Goal: Task Accomplishment & Management: Manage account settings

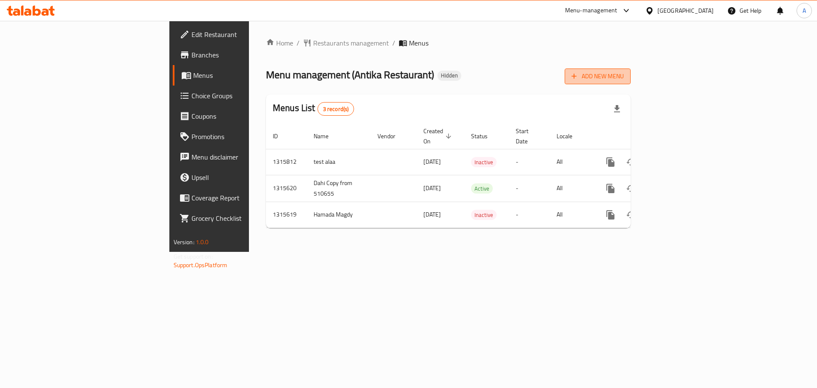
click at [624, 78] on span "Add New Menu" at bounding box center [597, 76] width 52 height 11
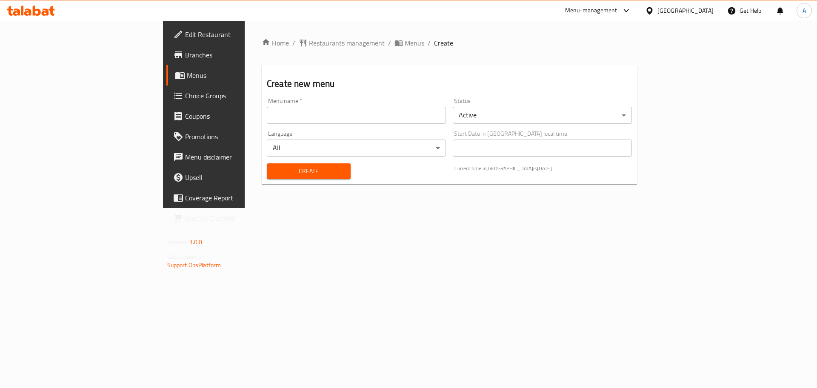
click at [267, 117] on input "text" at bounding box center [356, 115] width 179 height 17
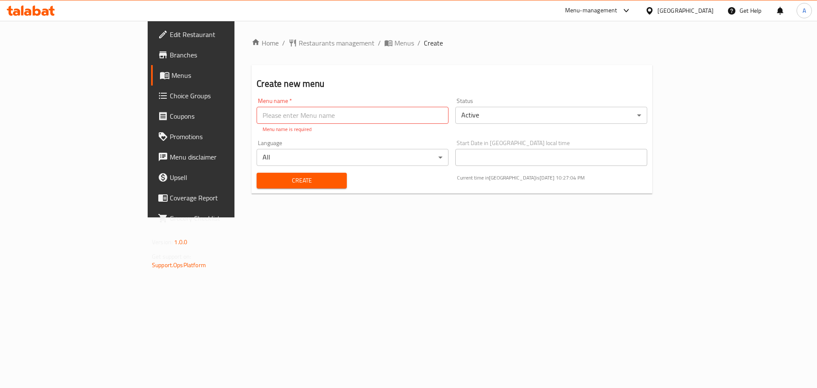
click at [253, 124] on div "Menu name   * Menu name * Menu name is required" at bounding box center [352, 115] width 199 height 42
click at [257, 121] on input "text" at bounding box center [353, 115] width 192 height 17
type input "aya"
click at [263, 175] on span "Create" at bounding box center [301, 180] width 76 height 11
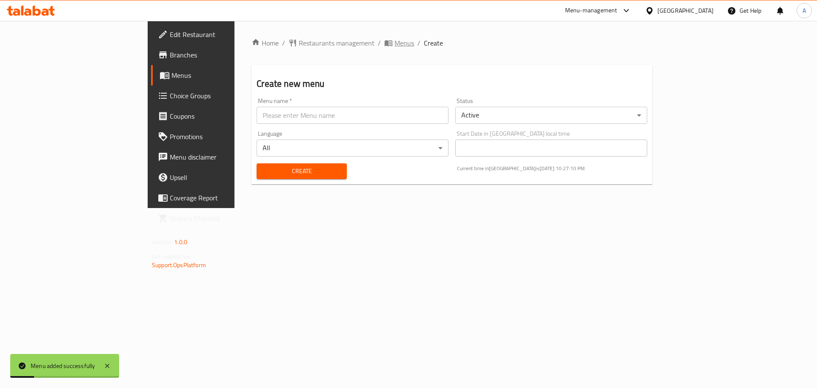
click at [394, 44] on span "Menus" at bounding box center [404, 43] width 20 height 10
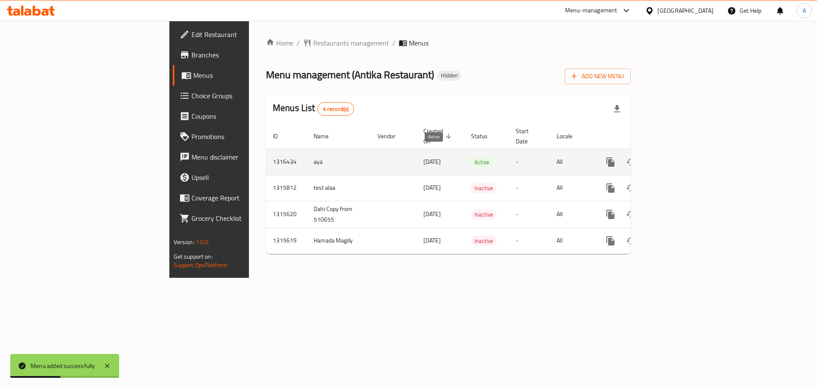
click at [471, 157] on span "Active" at bounding box center [482, 162] width 22 height 10
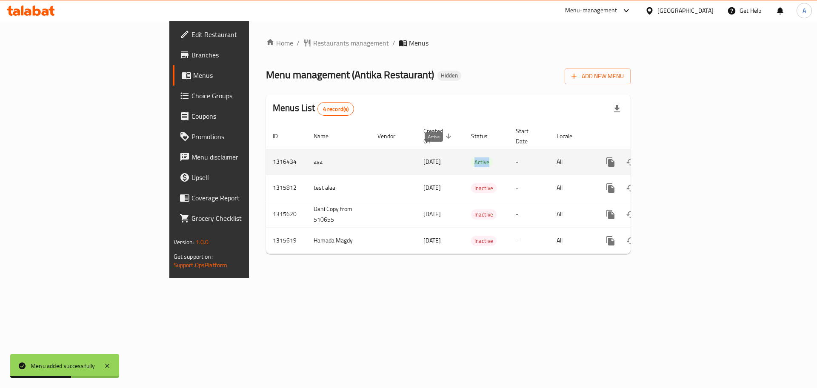
click at [471, 157] on span "Active" at bounding box center [482, 162] width 22 height 10
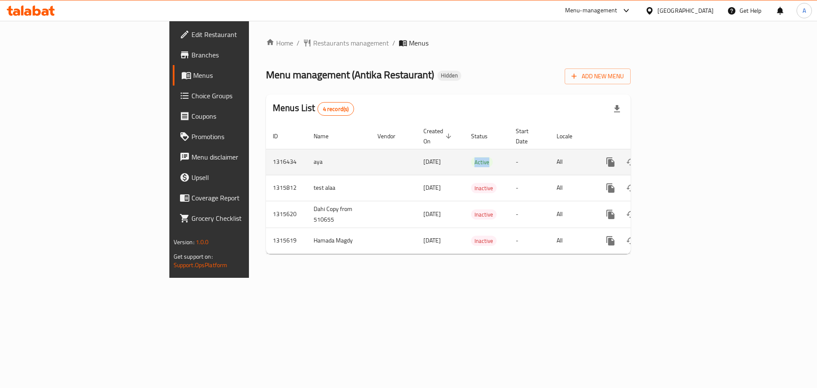
click at [510, 149] on td "-" at bounding box center [529, 162] width 41 height 26
drag, startPoint x: 442, startPoint y: 152, endPoint x: 435, endPoint y: 155, distance: 7.3
click at [464, 155] on td "Active" at bounding box center [486, 162] width 45 height 26
click at [471, 157] on span "Active" at bounding box center [482, 162] width 22 height 10
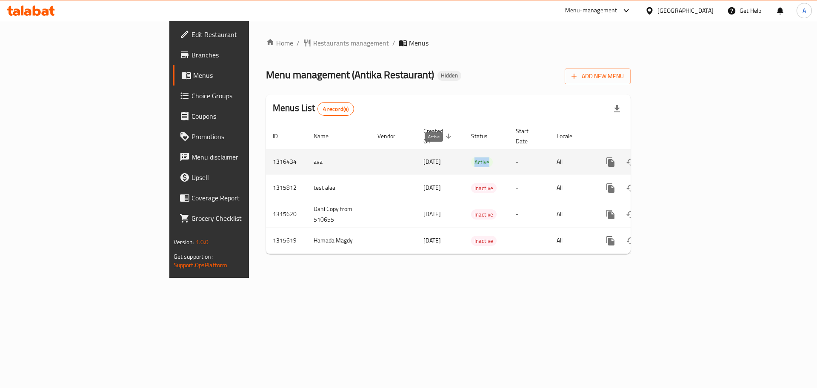
click at [471, 157] on span "Active" at bounding box center [482, 162] width 22 height 10
click at [654, 158] on icon "enhanced table" at bounding box center [651, 162] width 6 height 8
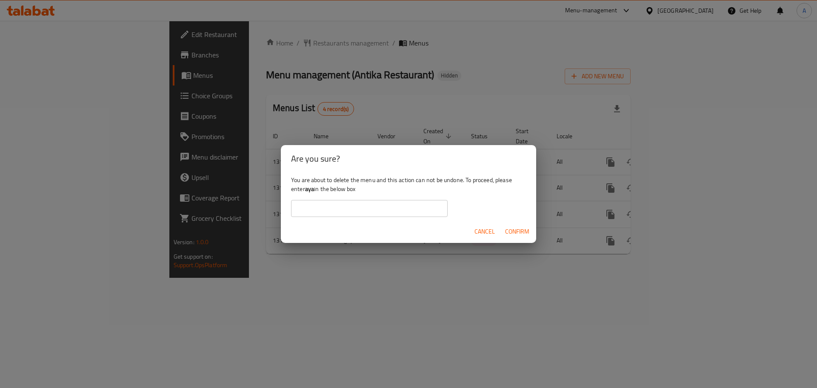
click at [309, 191] on b "aya" at bounding box center [309, 188] width 9 height 11
copy div "aya"
click at [311, 205] on input "text" at bounding box center [369, 208] width 157 height 17
paste input "aya"
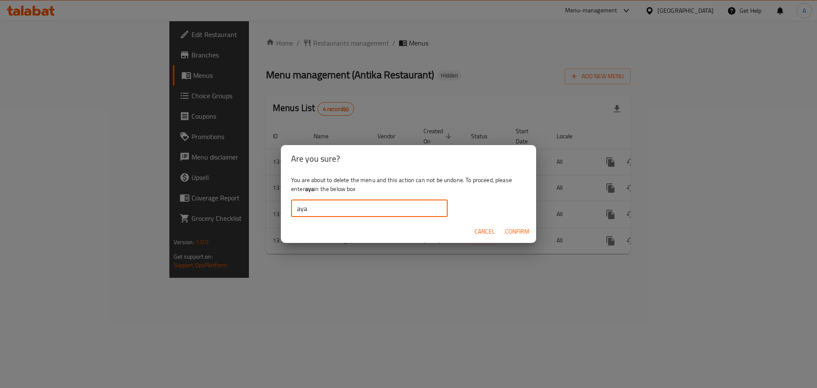
drag, startPoint x: 322, startPoint y: 207, endPoint x: 311, endPoint y: 208, distance: 10.7
click at [311, 208] on input "aya" at bounding box center [369, 208] width 157 height 17
drag, startPoint x: 298, startPoint y: 208, endPoint x: 287, endPoint y: 208, distance: 10.7
click at [287, 208] on div "You are about to delete the menu and this action can not be undone. To proceed,…" at bounding box center [408, 196] width 255 height 48
type input "aya"
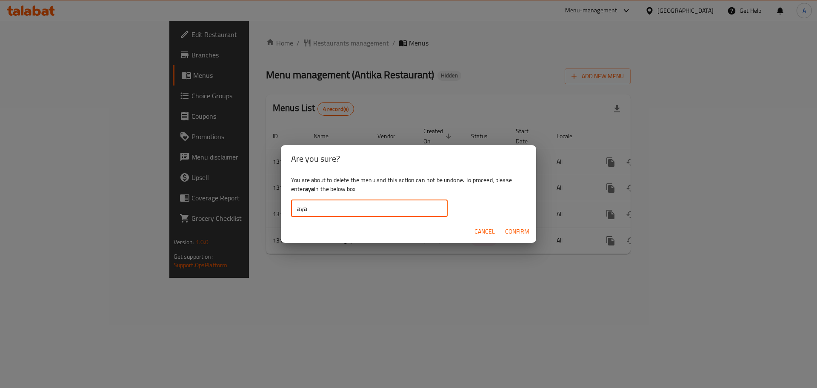
click at [523, 237] on button "Confirm" at bounding box center [517, 232] width 31 height 16
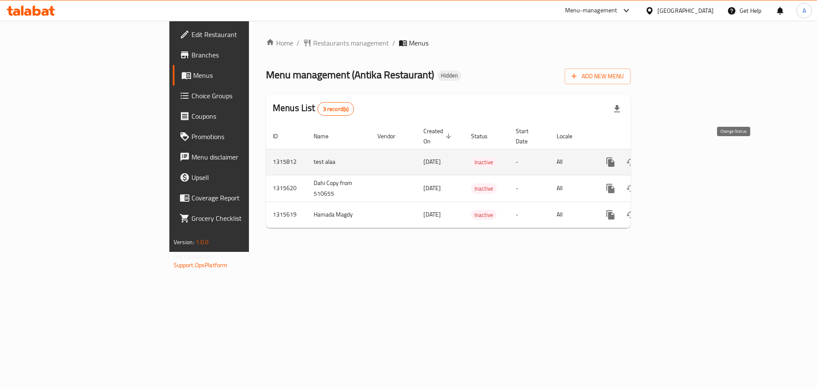
click at [636, 157] on icon "enhanced table" at bounding box center [631, 162] width 10 height 10
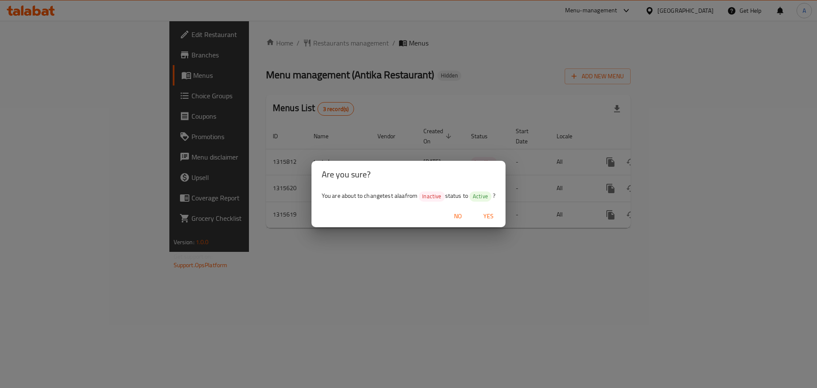
click at [492, 217] on span "Yes" at bounding box center [488, 216] width 20 height 11
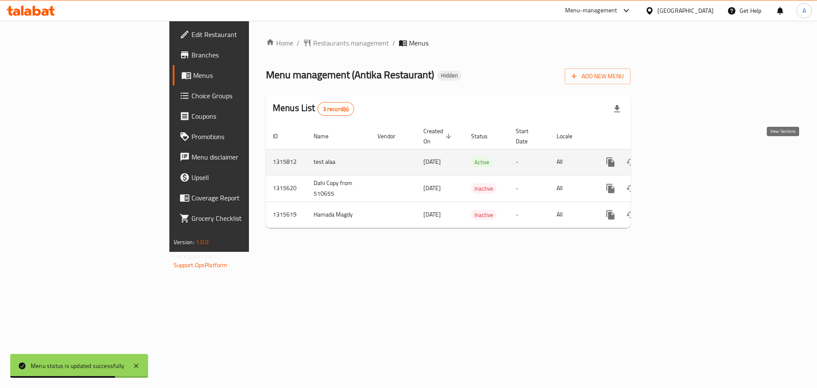
click at [677, 157] on icon "enhanced table" at bounding box center [672, 162] width 10 height 10
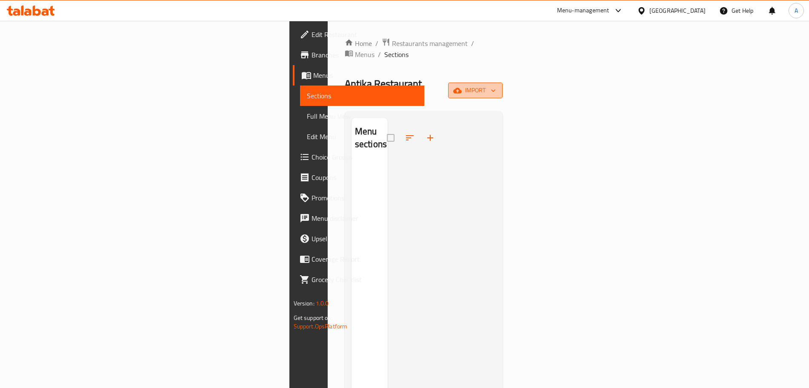
click at [462, 88] on icon "button" at bounding box center [457, 91] width 9 height 6
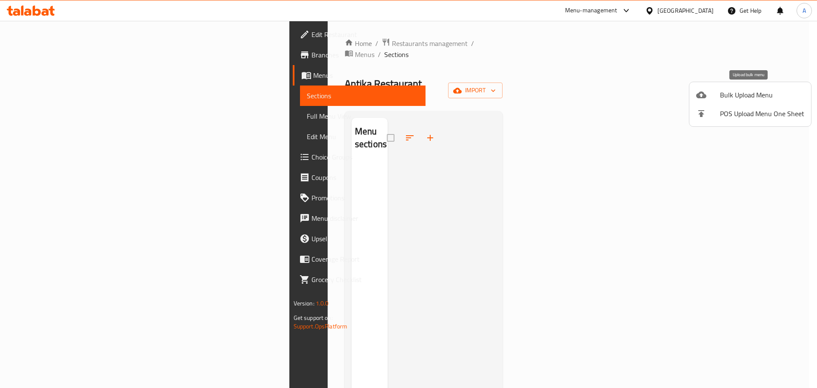
click at [749, 99] on span "Bulk Upload Menu" at bounding box center [762, 95] width 84 height 10
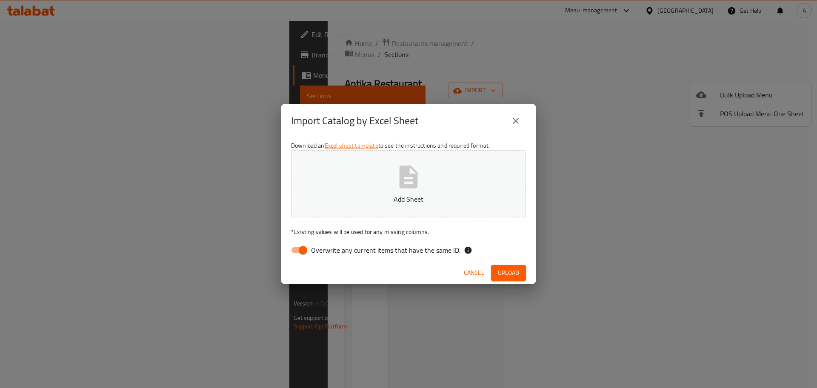
click at [413, 173] on icon "button" at bounding box center [408, 176] width 27 height 27
click at [305, 248] on input "Overwrite any current items that have the same ID." at bounding box center [303, 250] width 48 height 16
checkbox input "false"
click at [525, 274] on button "Upload" at bounding box center [508, 273] width 35 height 16
click at [520, 121] on icon "close" at bounding box center [515, 121] width 10 height 10
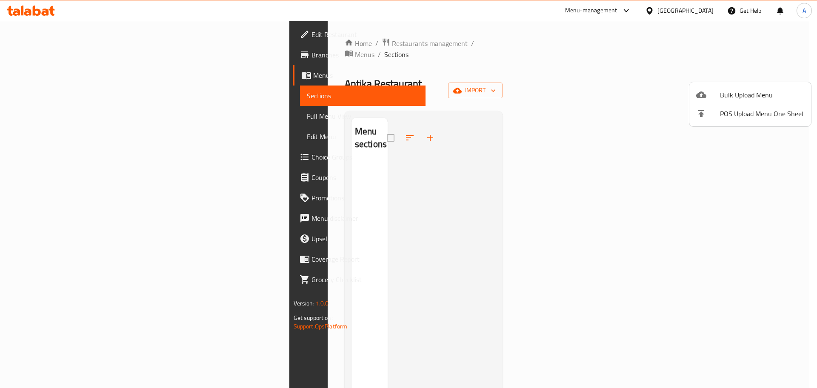
click at [57, 115] on div at bounding box center [408, 194] width 817 height 388
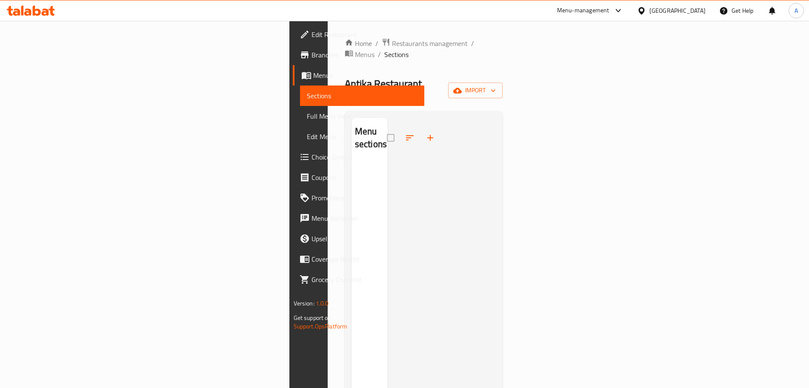
drag, startPoint x: 58, startPoint y: 118, endPoint x: 123, endPoint y: 138, distance: 67.7
click at [307, 117] on span "Full Menu View" at bounding box center [362, 116] width 111 height 10
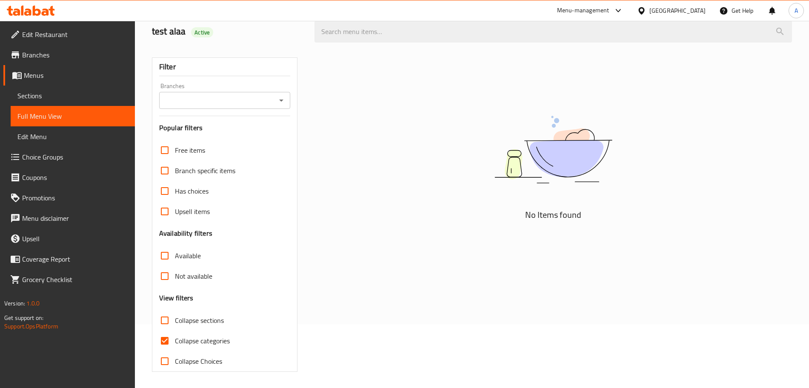
scroll to position [65, 0]
click at [164, 339] on input "Collapse categories" at bounding box center [164, 340] width 20 height 20
checkbox input "false"
drag, startPoint x: 38, startPoint y: 37, endPoint x: 66, endPoint y: 47, distance: 28.9
click at [38, 37] on span "Edit Restaurant" at bounding box center [75, 34] width 106 height 10
